Goal: Task Accomplishment & Management: Manage account settings

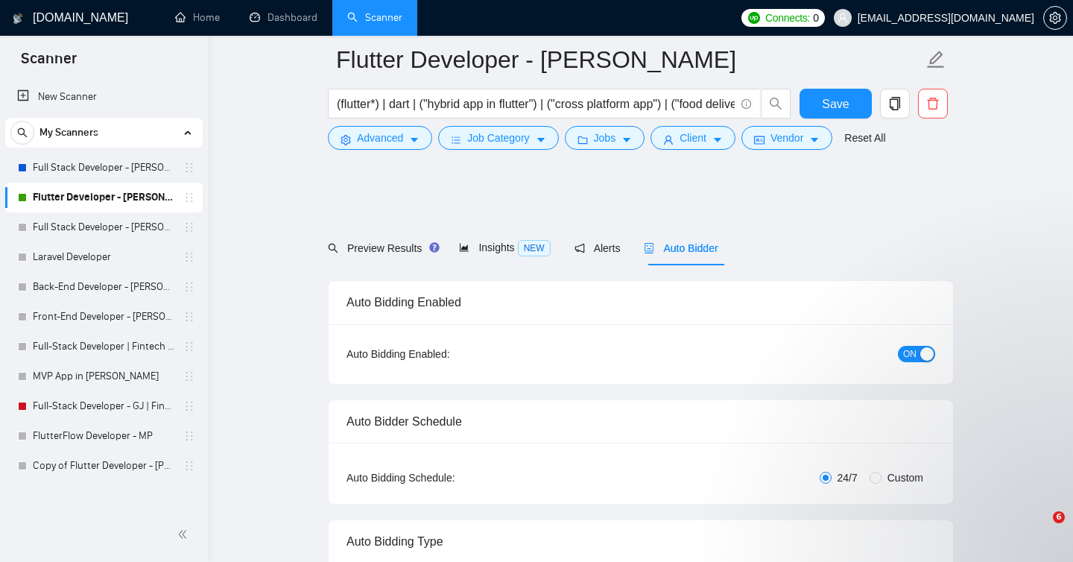
click at [917, 355] on div "Auto Bidding Enabled: ON" at bounding box center [641, 354] width 624 height 60
click at [923, 355] on div "Auto Bidding Enabled: ON" at bounding box center [641, 354] width 624 height 60
